Goal: Browse casually: Explore the website without a specific task or goal

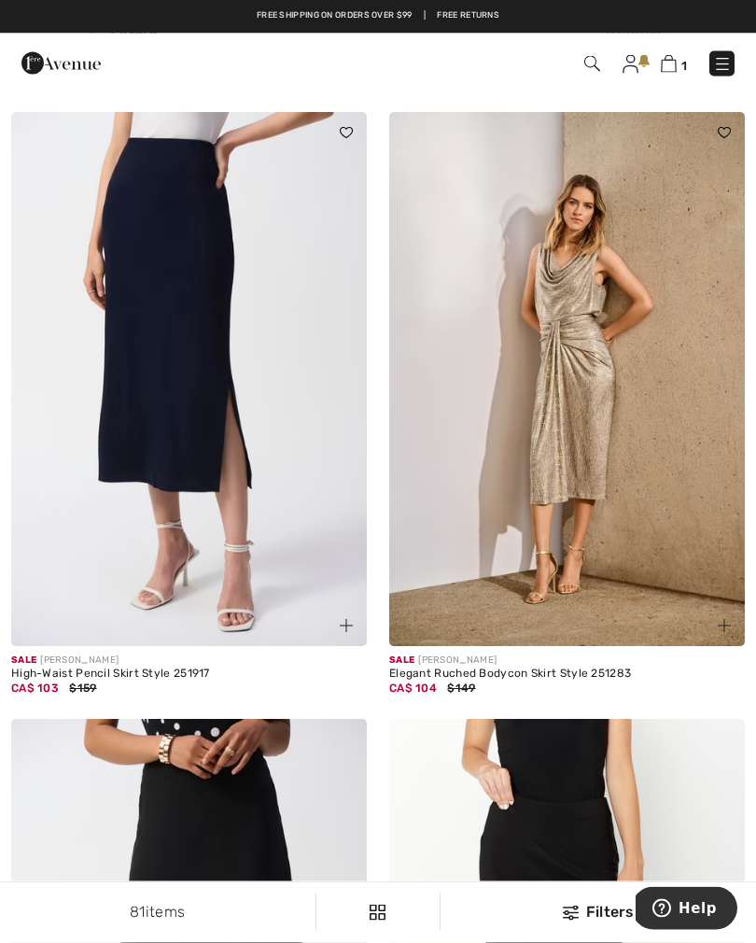
scroll to position [5858, 0]
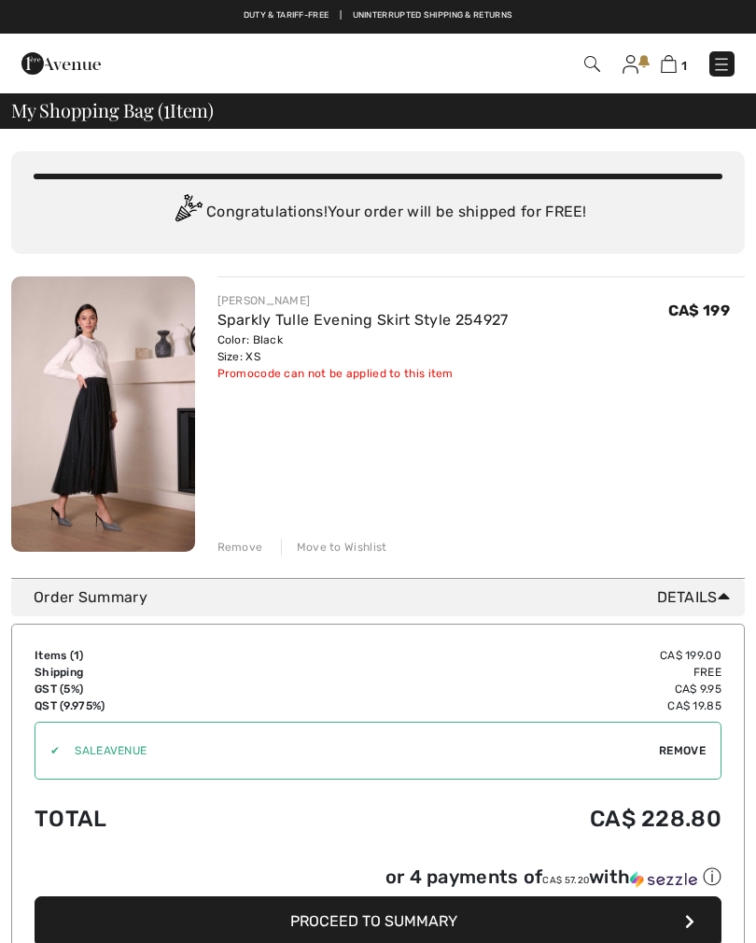
click at [715, 67] on img at bounding box center [721, 64] width 19 height 19
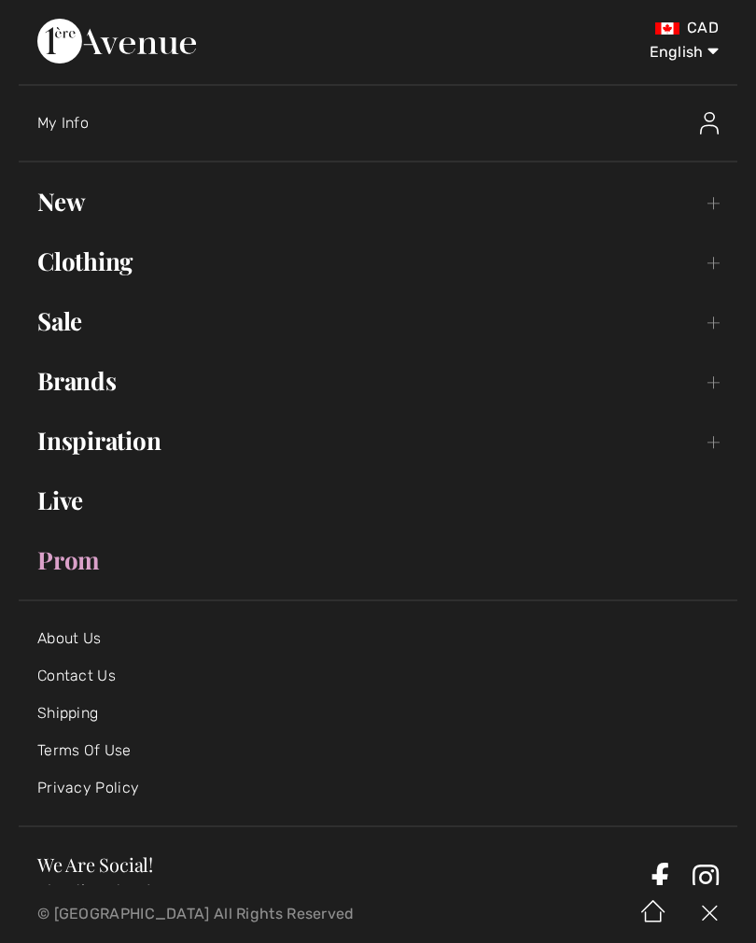
click at [88, 213] on link "New Toggle submenu" at bounding box center [378, 201] width 719 height 41
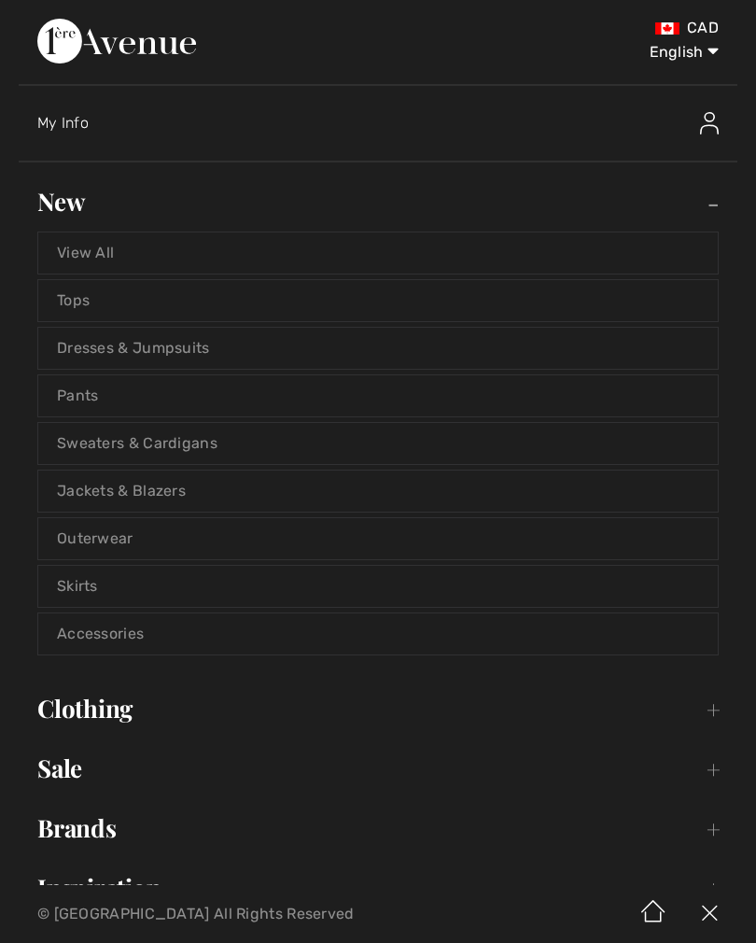
click at [92, 259] on link "View All" at bounding box center [377, 252] width 679 height 41
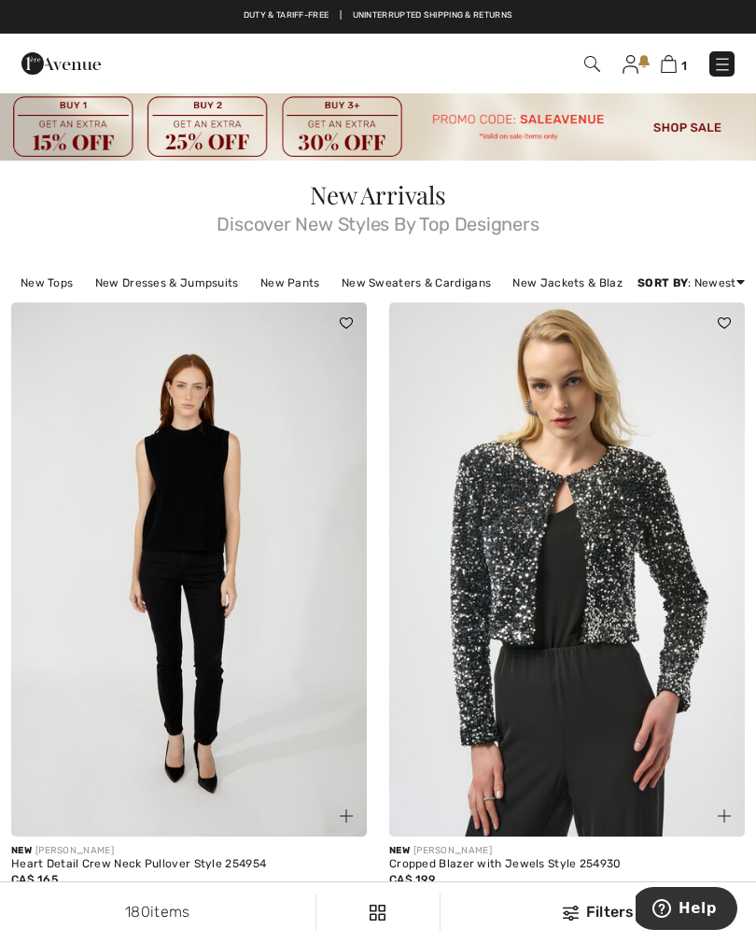
click at [721, 65] on img at bounding box center [722, 64] width 19 height 19
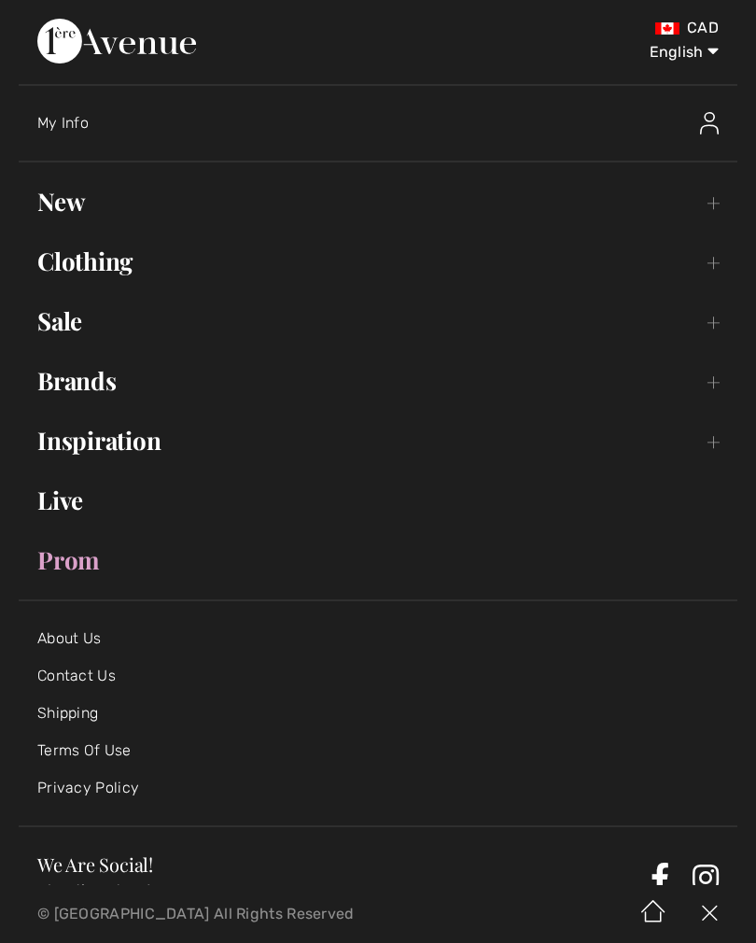
click at [81, 329] on link "Sale Toggle submenu" at bounding box center [378, 321] width 719 height 41
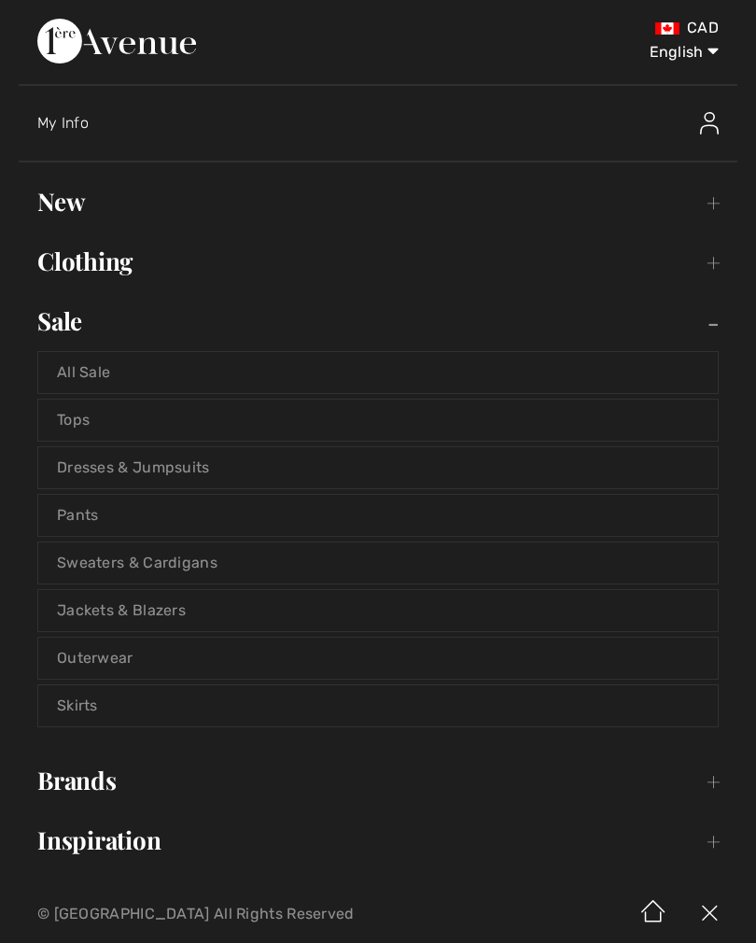
click at [88, 379] on link "All Sale" at bounding box center [377, 372] width 679 height 41
